Goal: Task Accomplishment & Management: Manage account settings

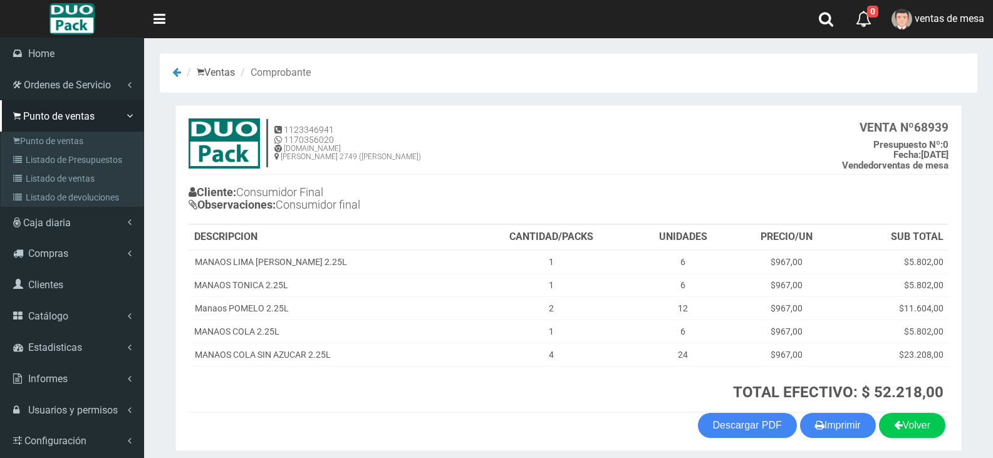
scroll to position [49, 0]
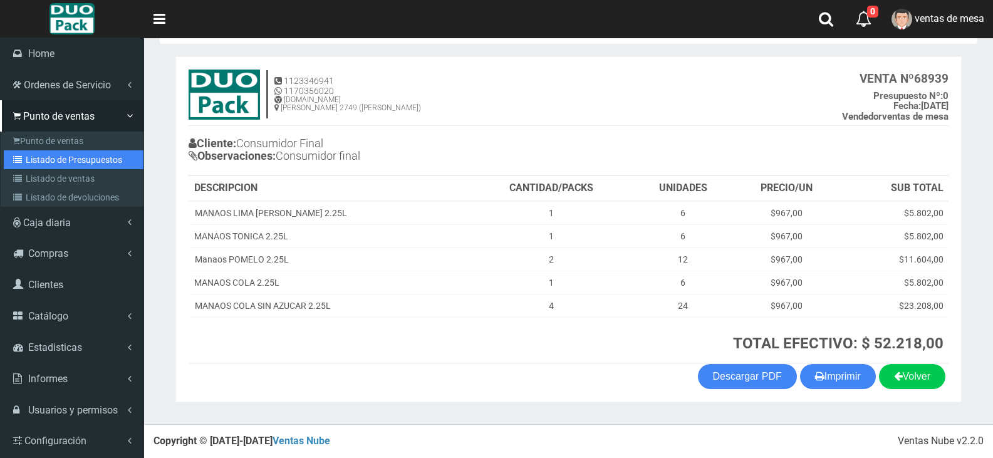
drag, startPoint x: 0, startPoint y: 0, endPoint x: 35, endPoint y: 162, distance: 166.1
click at [35, 162] on link "Listado de Presupuestos" at bounding box center [74, 159] width 140 height 19
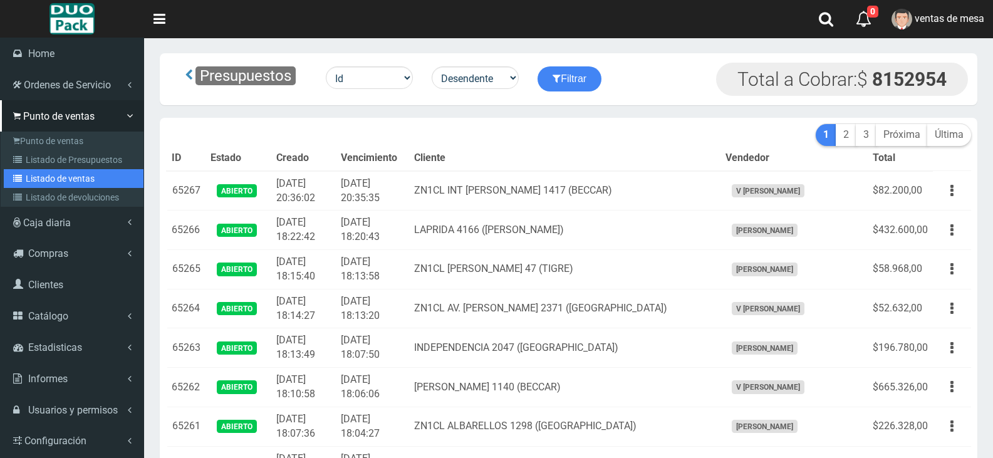
click at [27, 179] on link "Listado de ventas" at bounding box center [74, 178] width 140 height 19
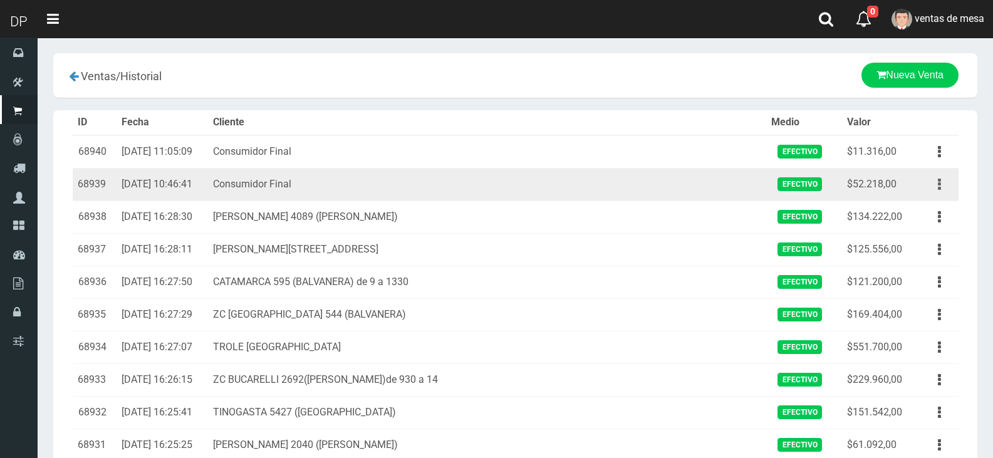
click at [932, 189] on button "button" at bounding box center [940, 185] width 28 height 22
click at [926, 199] on ul "Ver Eliminar" at bounding box center [904, 234] width 100 height 76
click at [934, 184] on button "button" at bounding box center [940, 185] width 28 height 22
click at [930, 199] on ul "Ver Eliminar" at bounding box center [904, 234] width 100 height 76
click at [930, 199] on td "Ver Eliminar" at bounding box center [937, 184] width 43 height 33
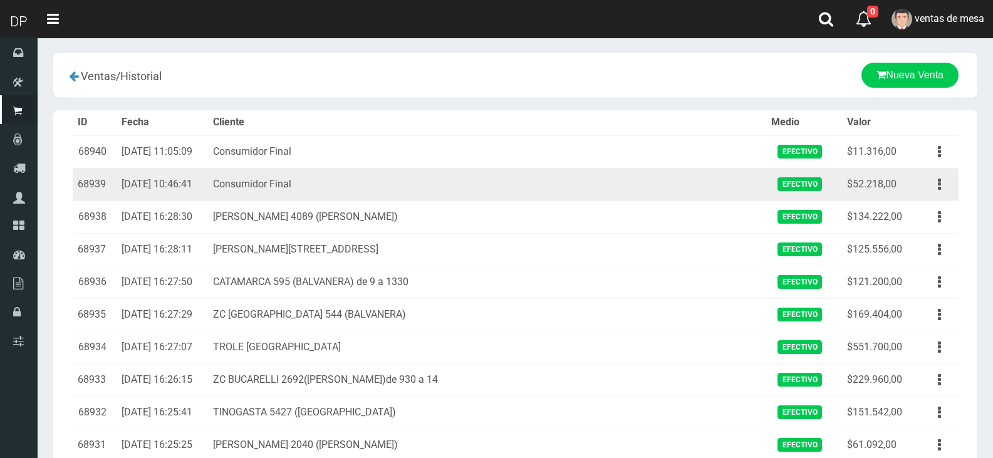
click at [926, 194] on div "Ver Eliminar" at bounding box center [940, 185] width 28 height 22
click at [936, 191] on button "button" at bounding box center [940, 185] width 28 height 22
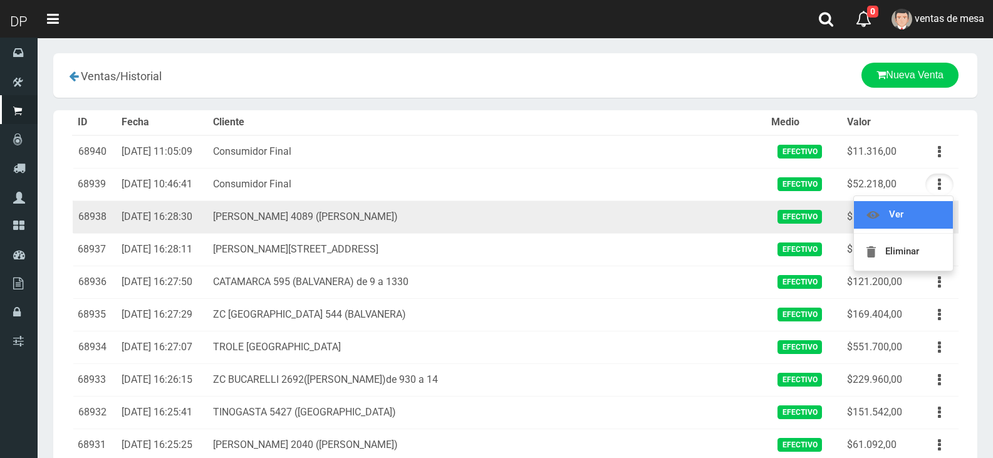
click at [930, 207] on link "Ver" at bounding box center [903, 215] width 99 height 28
